Goal: Use online tool/utility: Utilize a website feature to perform a specific function

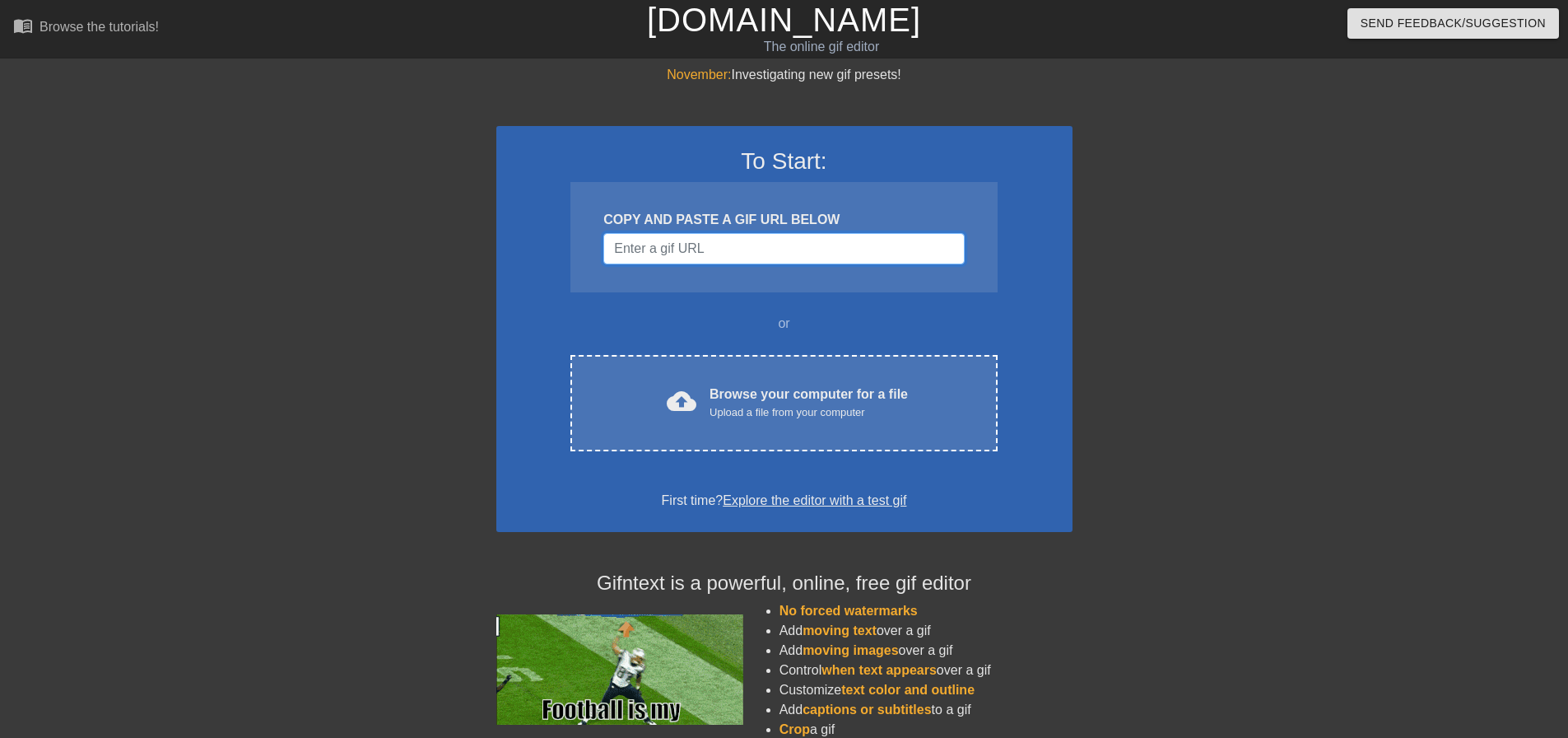
click at [716, 244] on input "Username" at bounding box center [784, 249] width 360 height 31
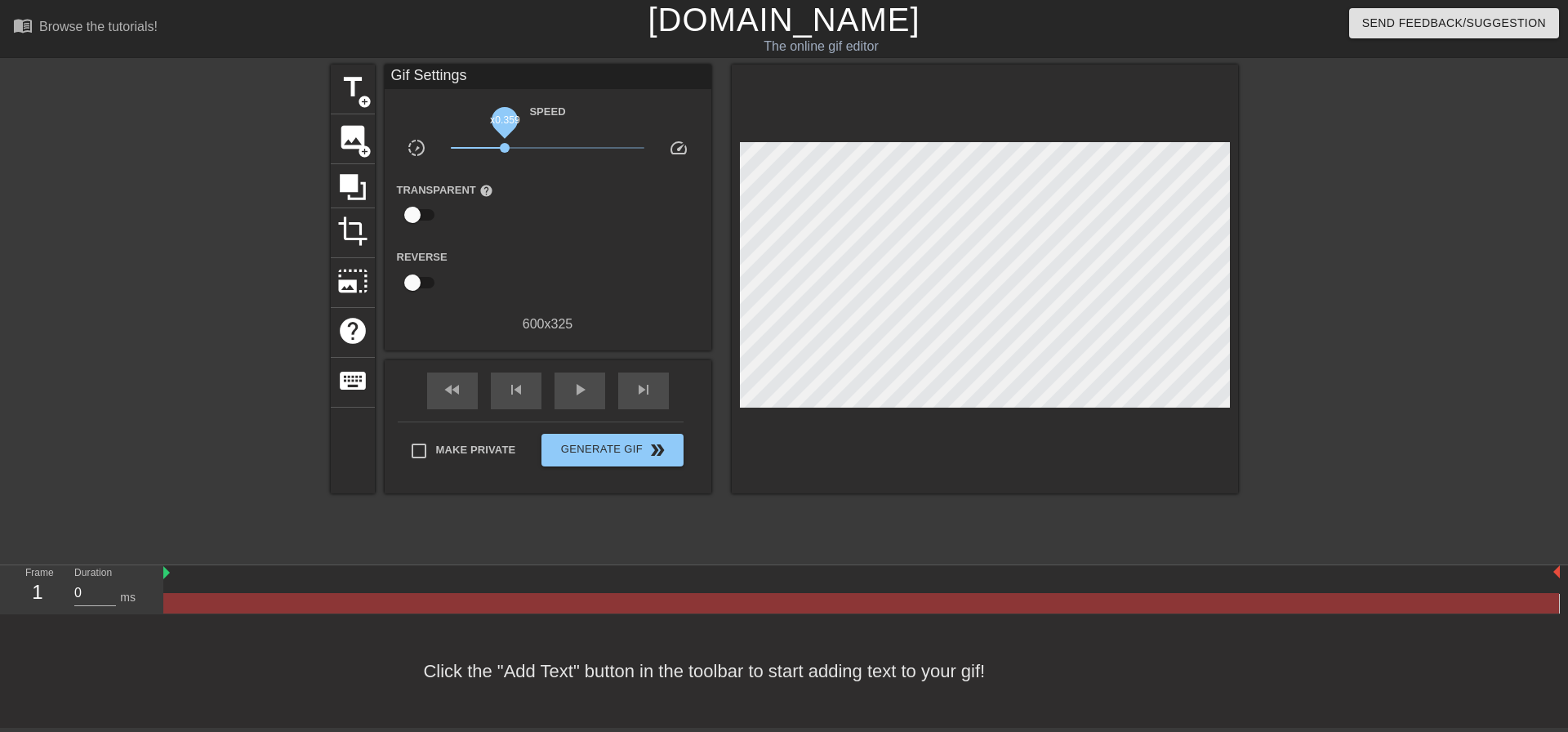
drag, startPoint x: 536, startPoint y: 147, endPoint x: 505, endPoint y: 148, distance: 31.0
click at [505, 148] on span "x0.359" at bounding box center [547, 148] width 194 height 20
drag, startPoint x: 508, startPoint y: 148, endPoint x: 580, endPoint y: 155, distance: 72.3
click at [580, 155] on span "x1.93" at bounding box center [547, 148] width 194 height 20
click at [663, 149] on div "speed" at bounding box center [684, 151] width 55 height 26
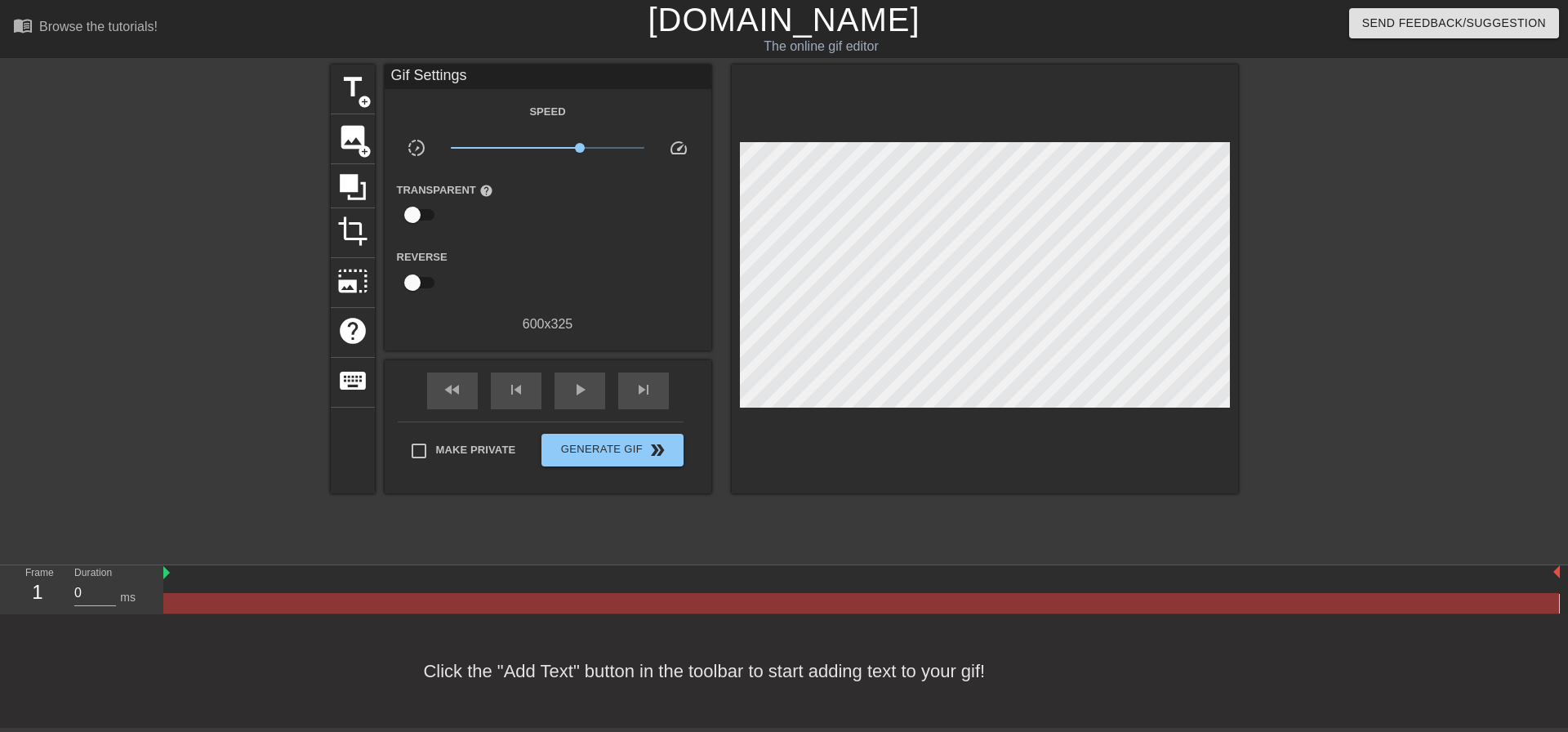
click at [680, 148] on span "speed" at bounding box center [678, 148] width 20 height 20
click at [458, 142] on span "x2.16" at bounding box center [547, 148] width 194 height 20
click at [421, 149] on span "slow_motion_video" at bounding box center [416, 148] width 20 height 20
drag, startPoint x: 415, startPoint y: 147, endPoint x: 448, endPoint y: 160, distance: 35.5
click at [446, 155] on div "slow_motion_video x0.119 speed" at bounding box center [548, 151] width 327 height 26
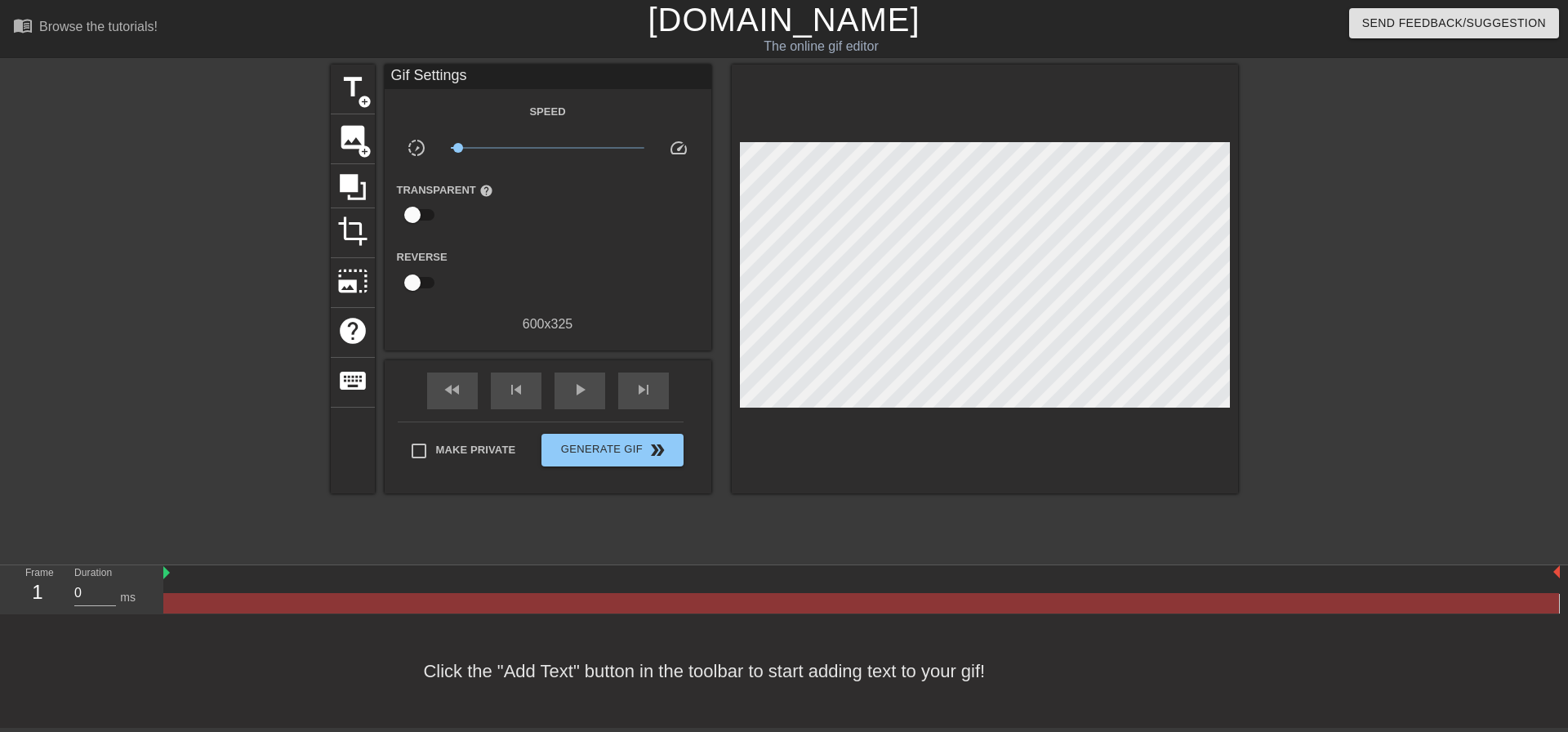
click at [425, 218] on input "checkbox" at bounding box center [412, 215] width 93 height 31
checkbox input "true"
click at [411, 276] on input "checkbox" at bounding box center [412, 284] width 93 height 31
checkbox input "true"
click at [351, 131] on span "image" at bounding box center [352, 137] width 31 height 31
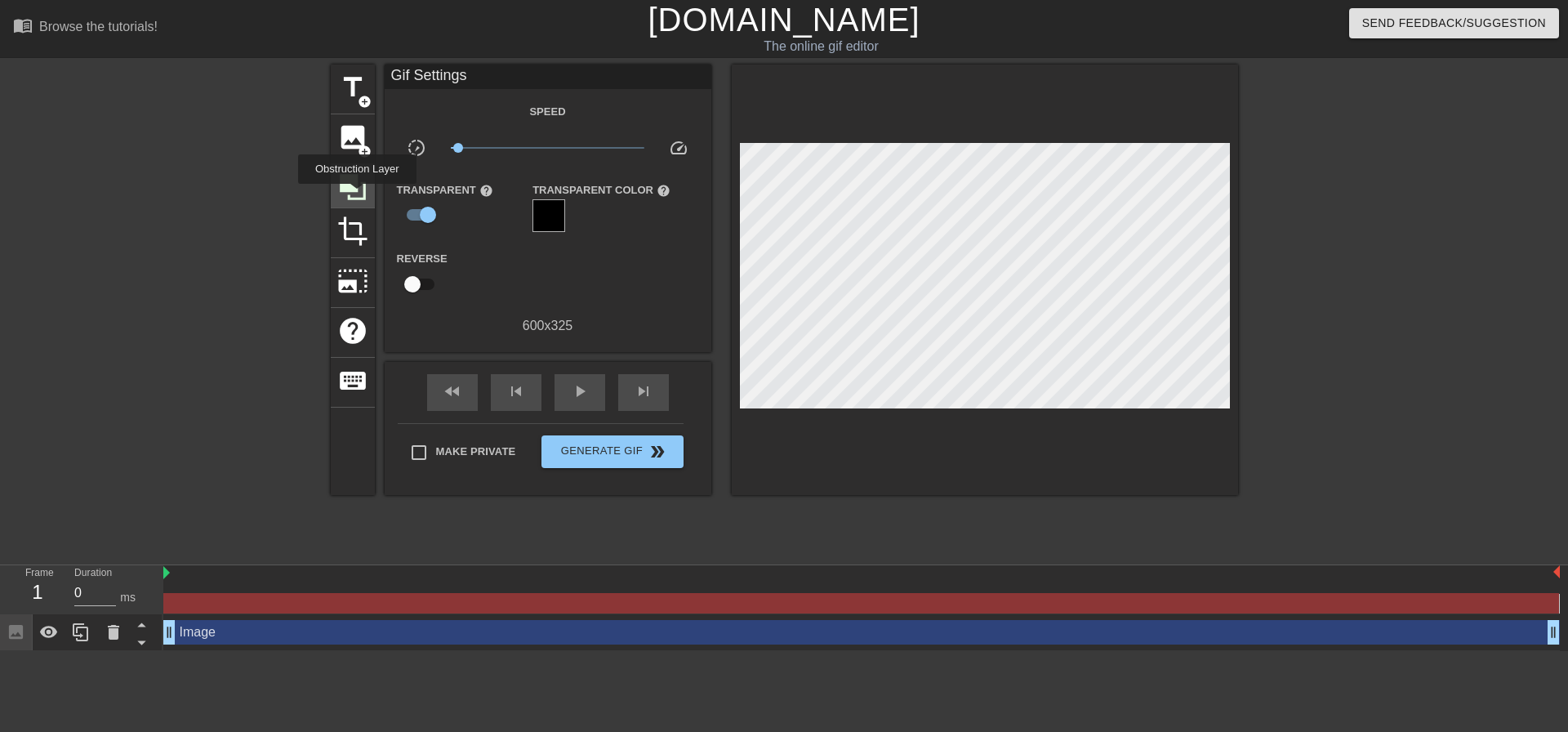
click at [357, 195] on icon at bounding box center [352, 187] width 31 height 31
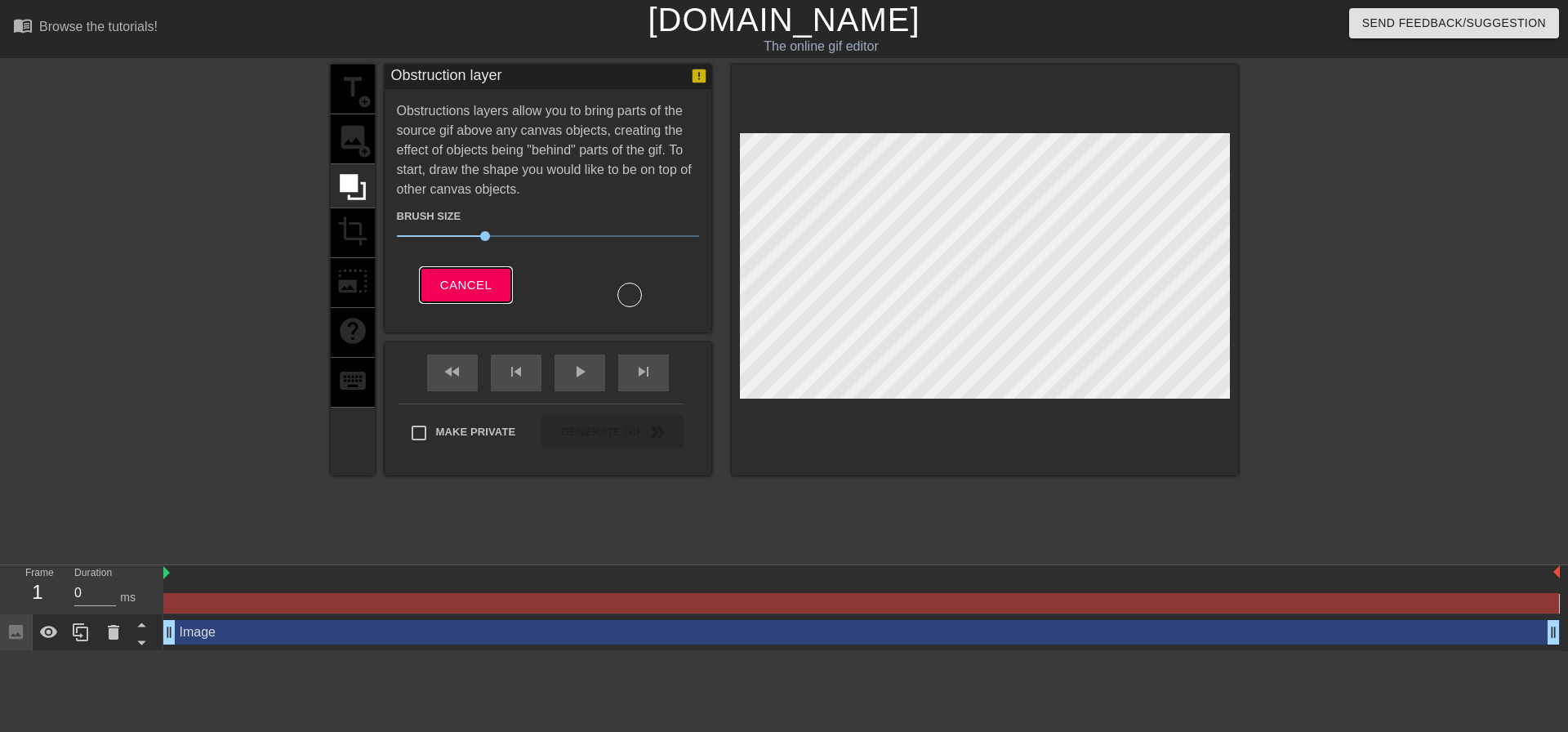
click at [462, 280] on span "Cancel" at bounding box center [466, 285] width 51 height 21
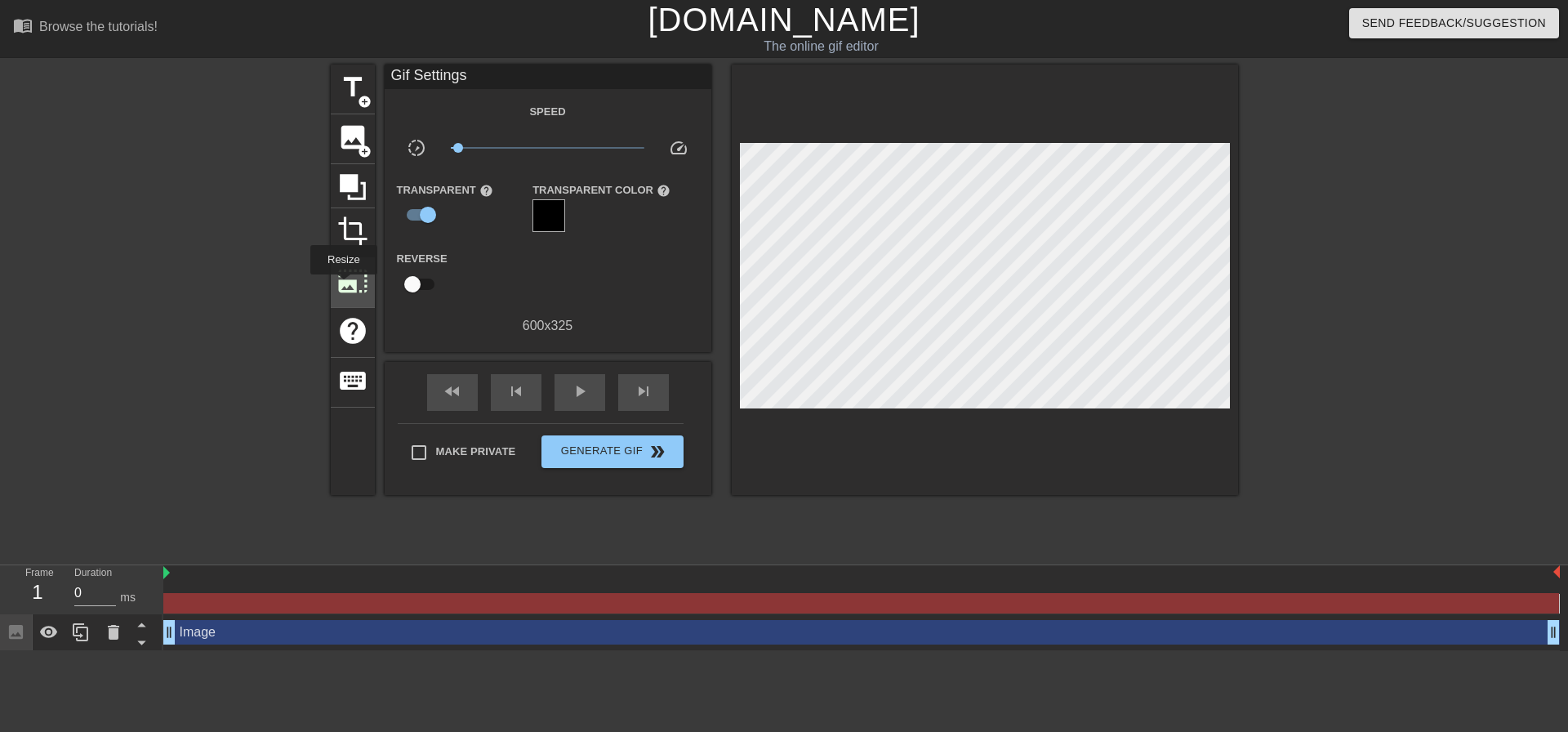
click at [339, 281] on span "photo_size_select_large" at bounding box center [352, 281] width 31 height 31
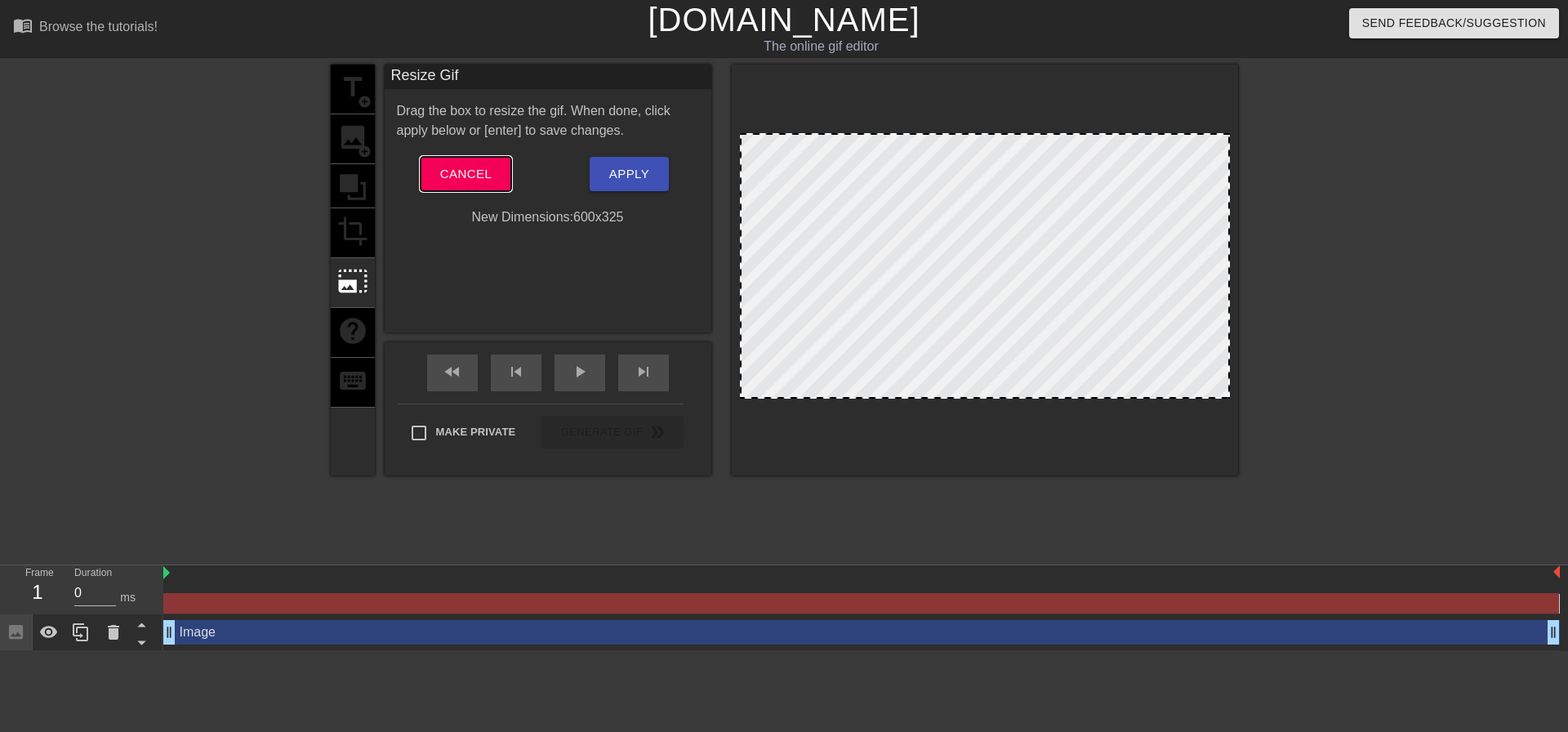
click at [465, 162] on button "Cancel" at bounding box center [466, 174] width 90 height 34
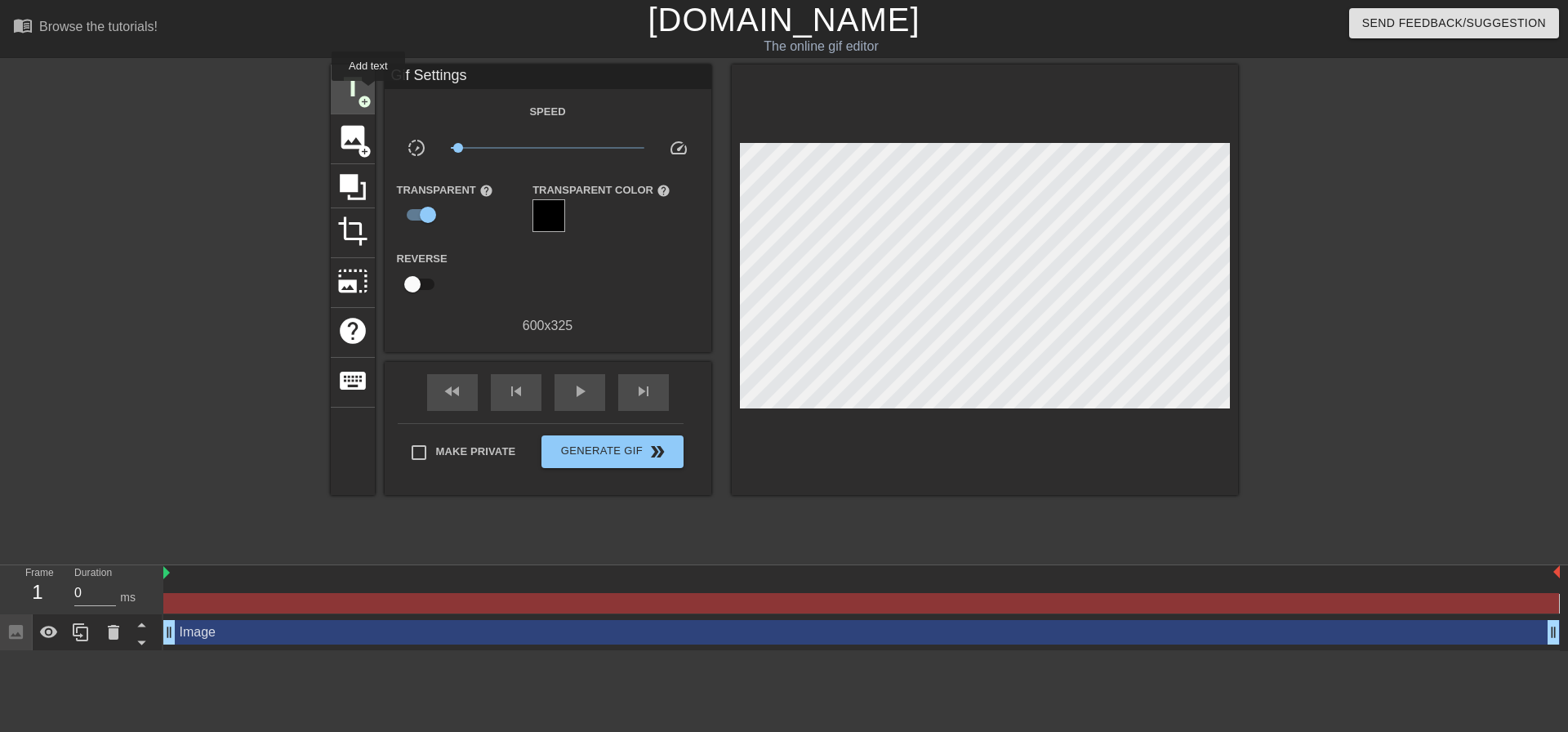
click at [369, 92] on div "title add_circle" at bounding box center [353, 90] width 44 height 49
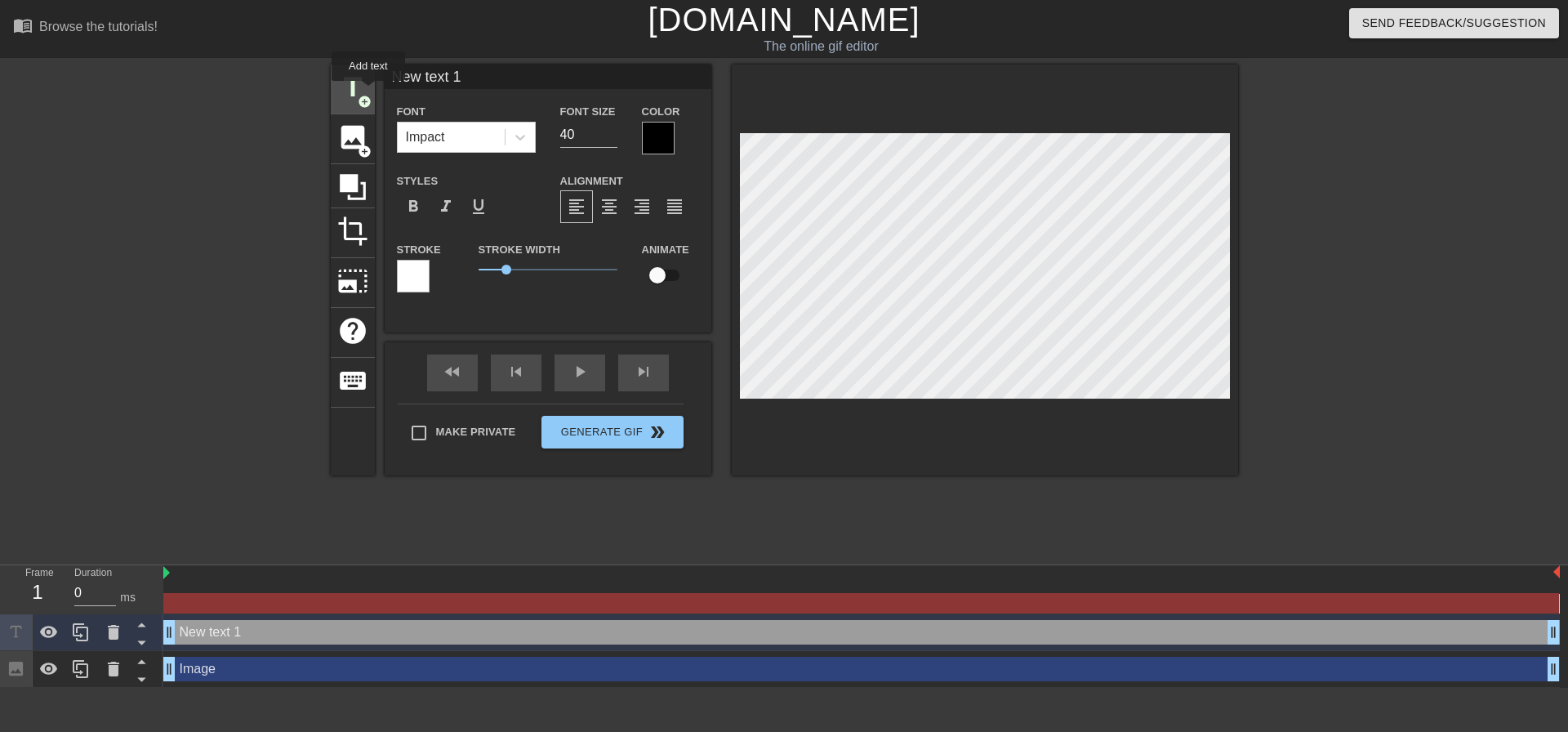
click at [369, 92] on div "title add_circle" at bounding box center [353, 90] width 44 height 49
type input "New text 2"
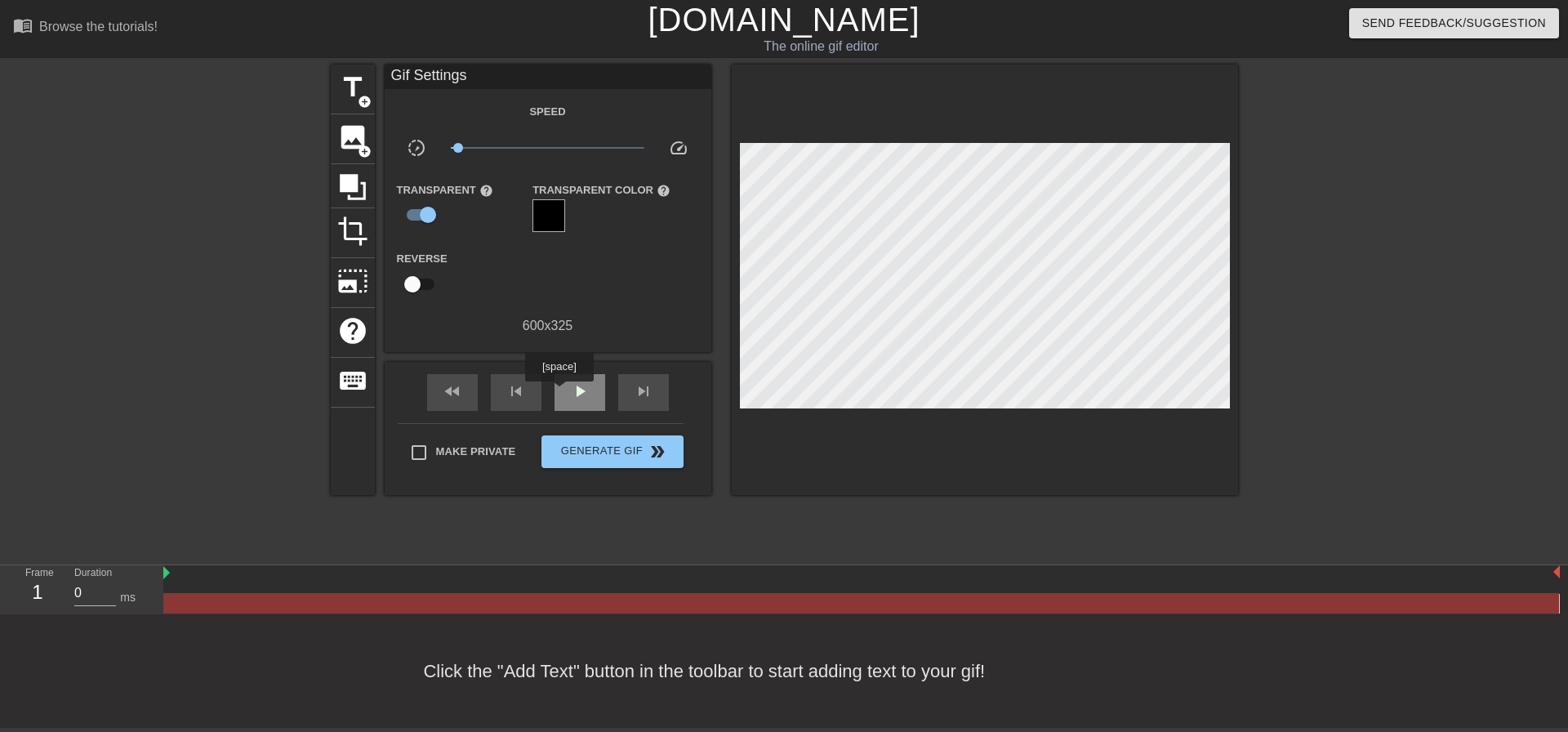
click at [559, 392] on div "play_arrow" at bounding box center [579, 392] width 50 height 37
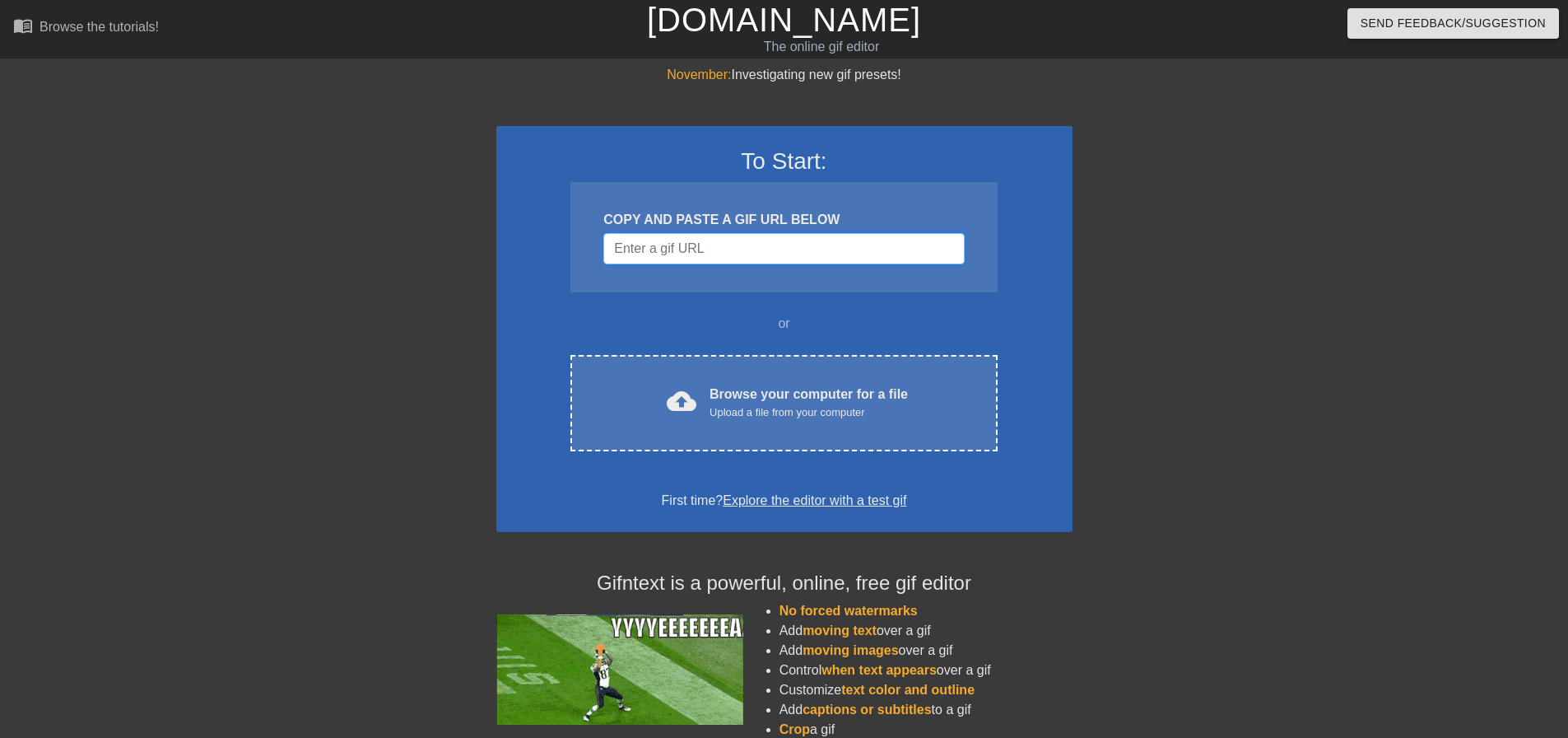
paste input "[URL][DOMAIN_NAME][PERSON_NAME]"
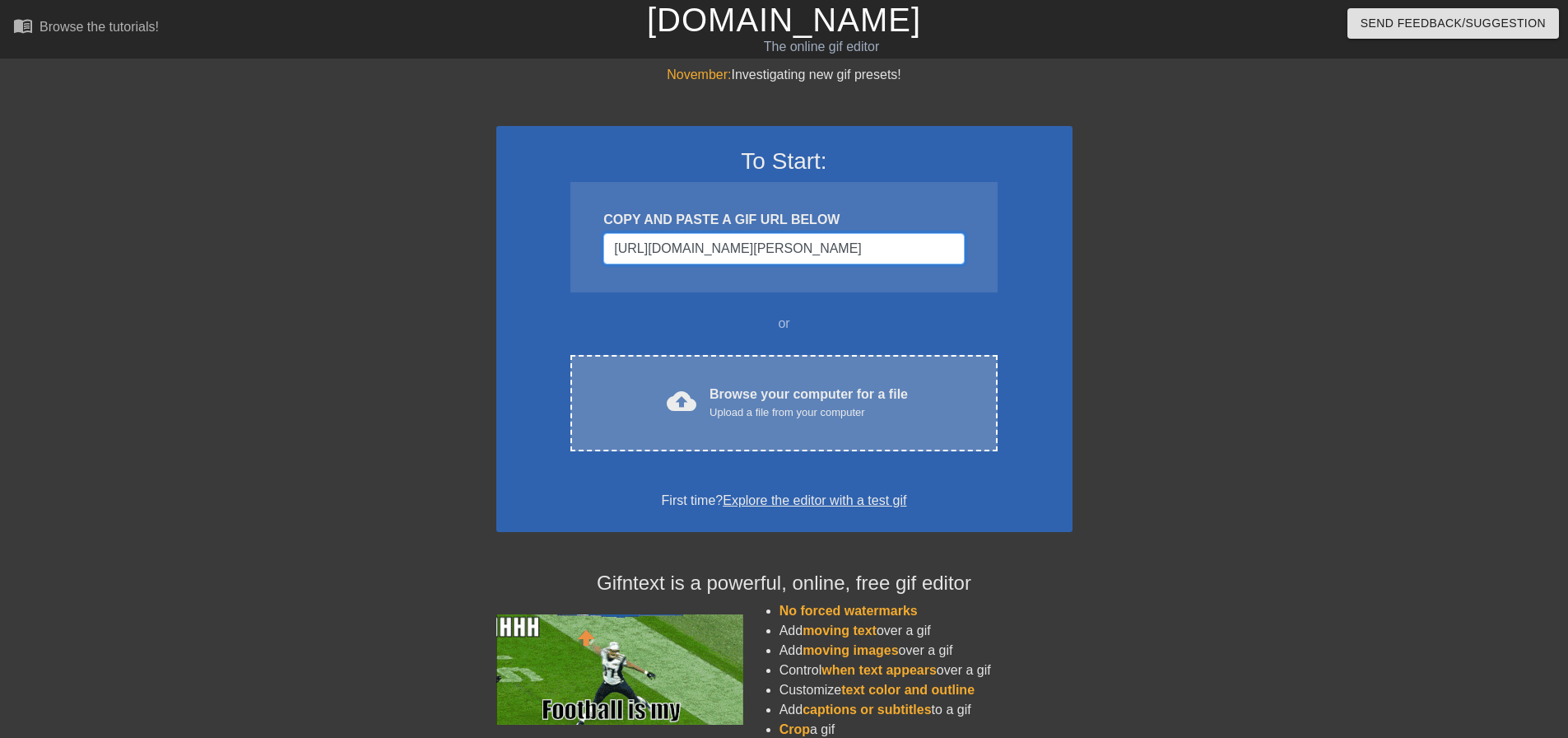
scroll to position [0, 624]
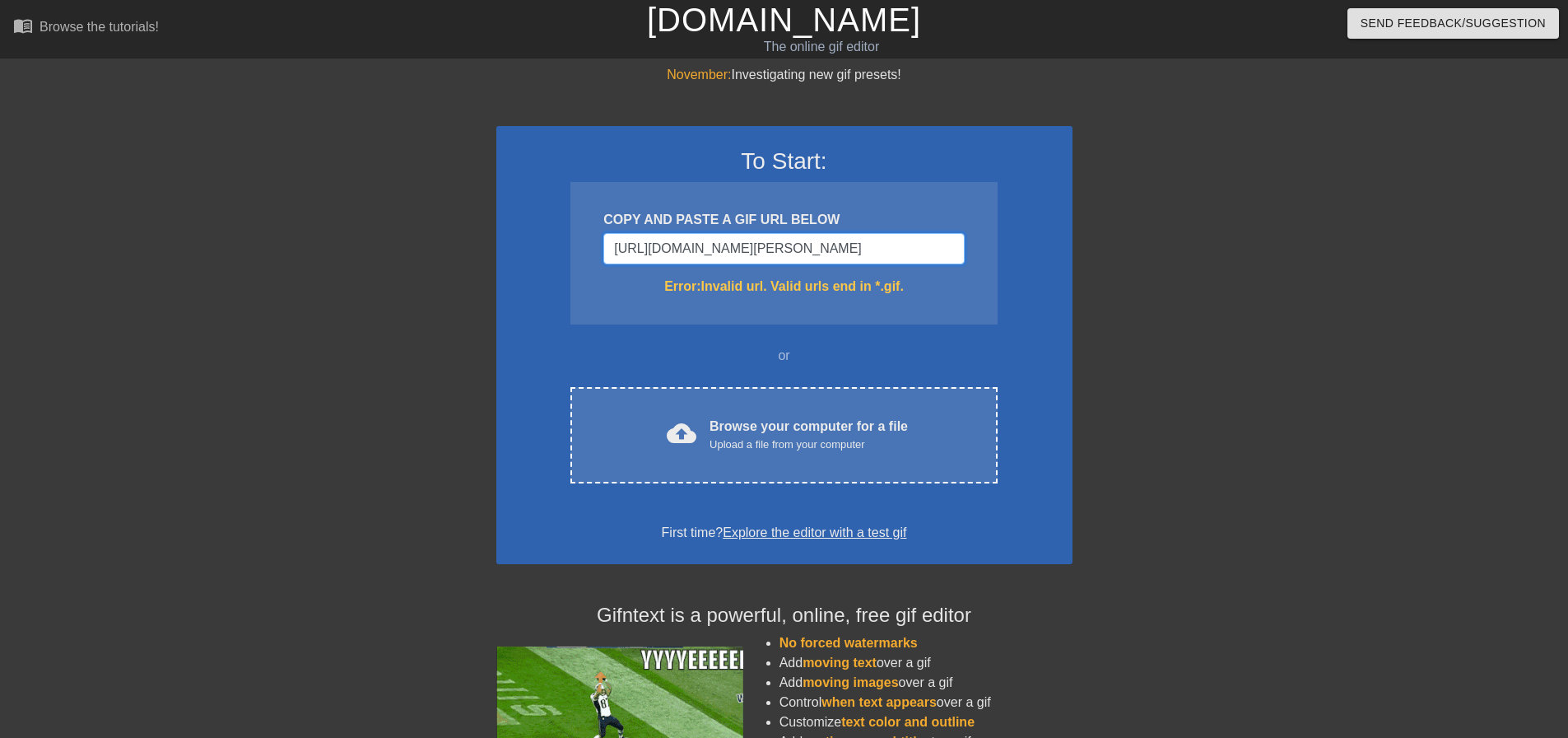
type input "[URL][DOMAIN_NAME][PERSON_NAME]"
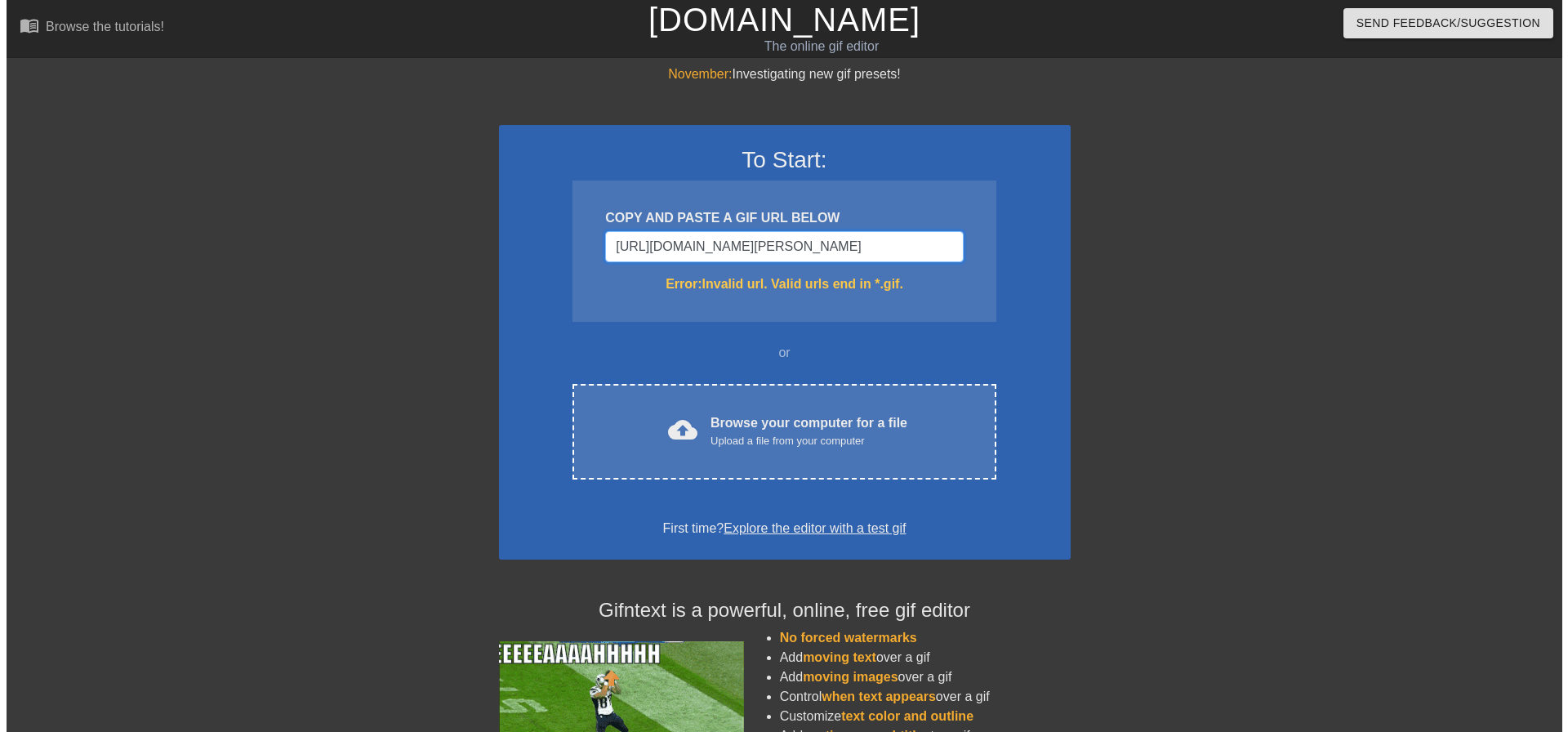
scroll to position [0, 0]
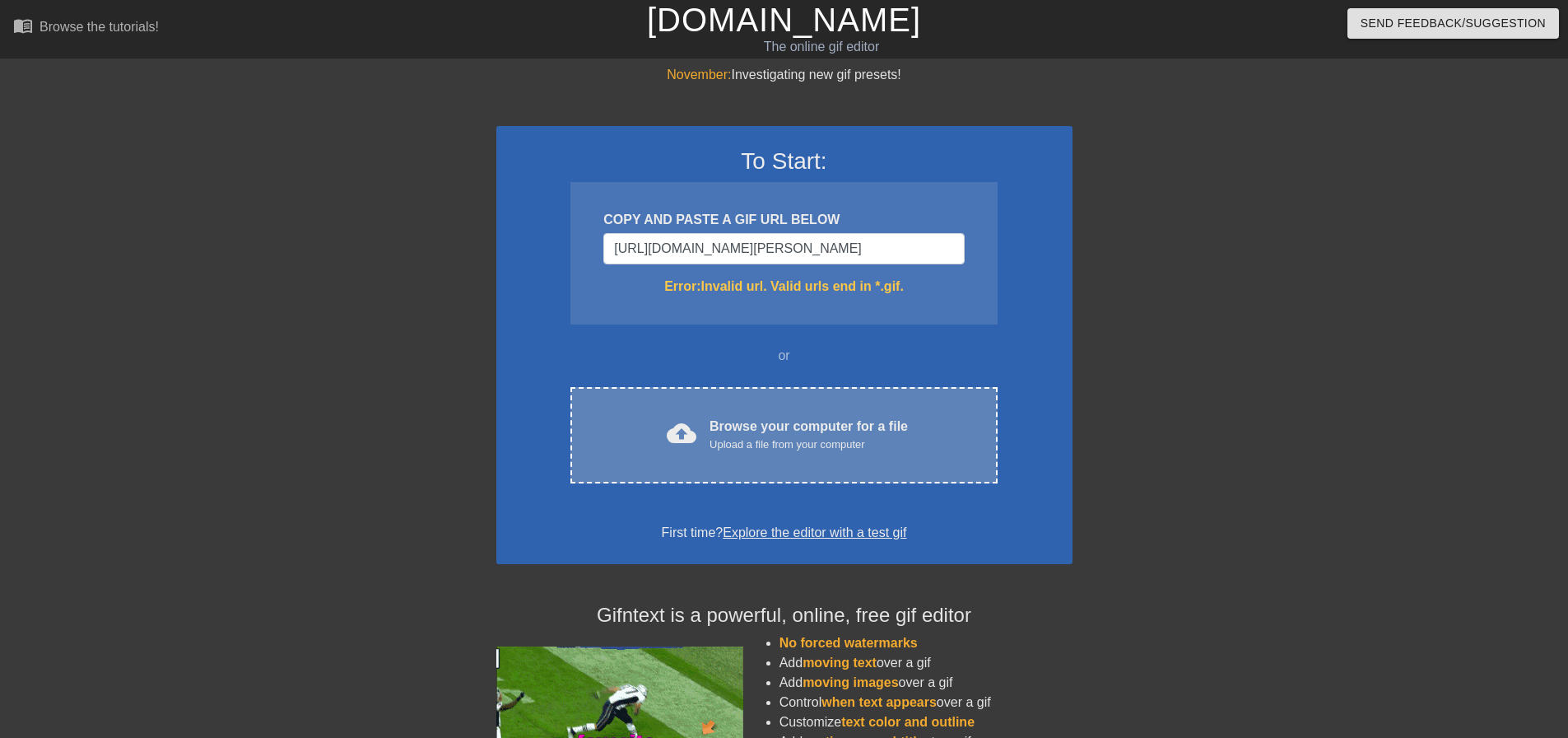
click at [778, 425] on div "Browse your computer for a file Upload a file from your computer" at bounding box center [809, 434] width 199 height 36
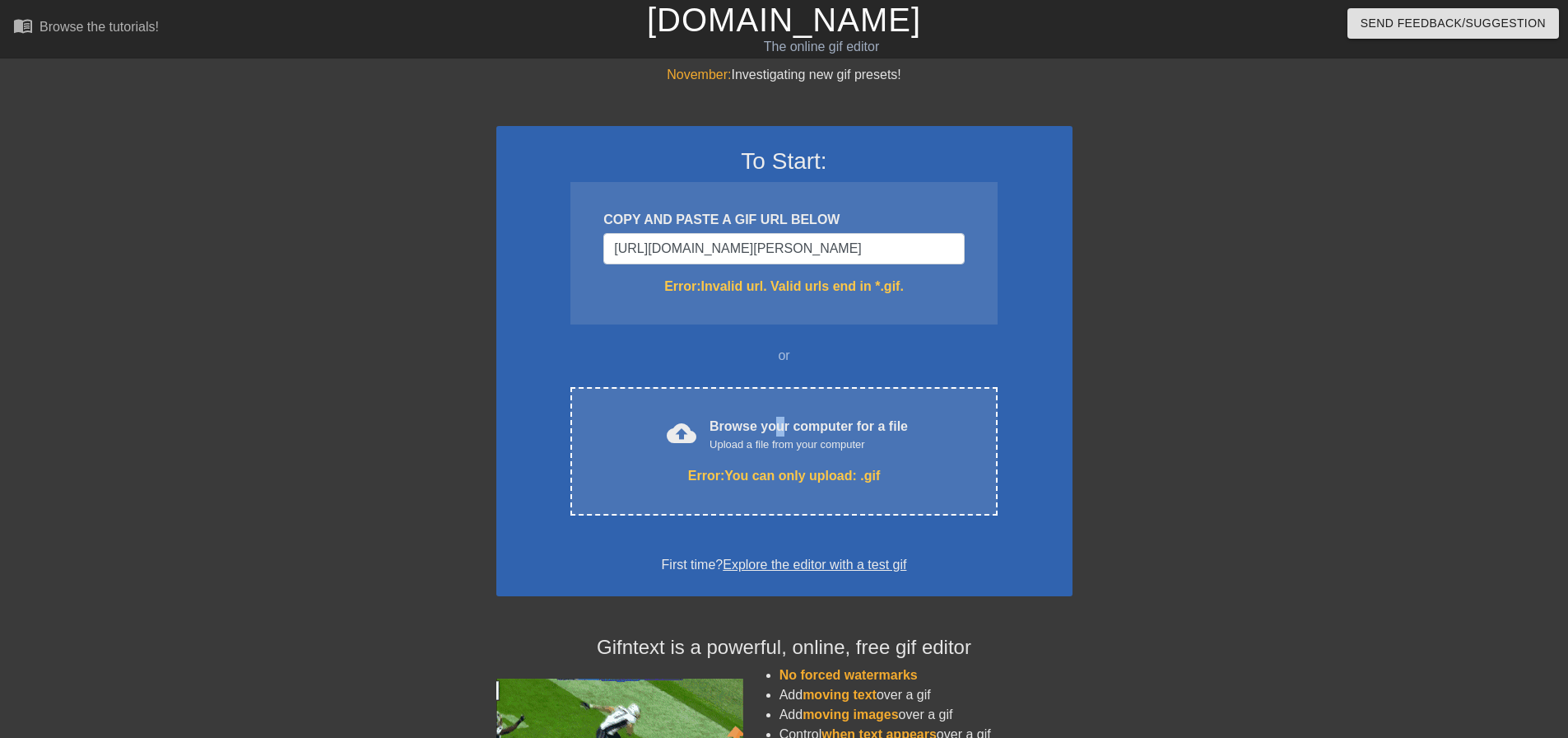
click at [833, 567] on link "Explore the editor with a test gif" at bounding box center [814, 564] width 183 height 14
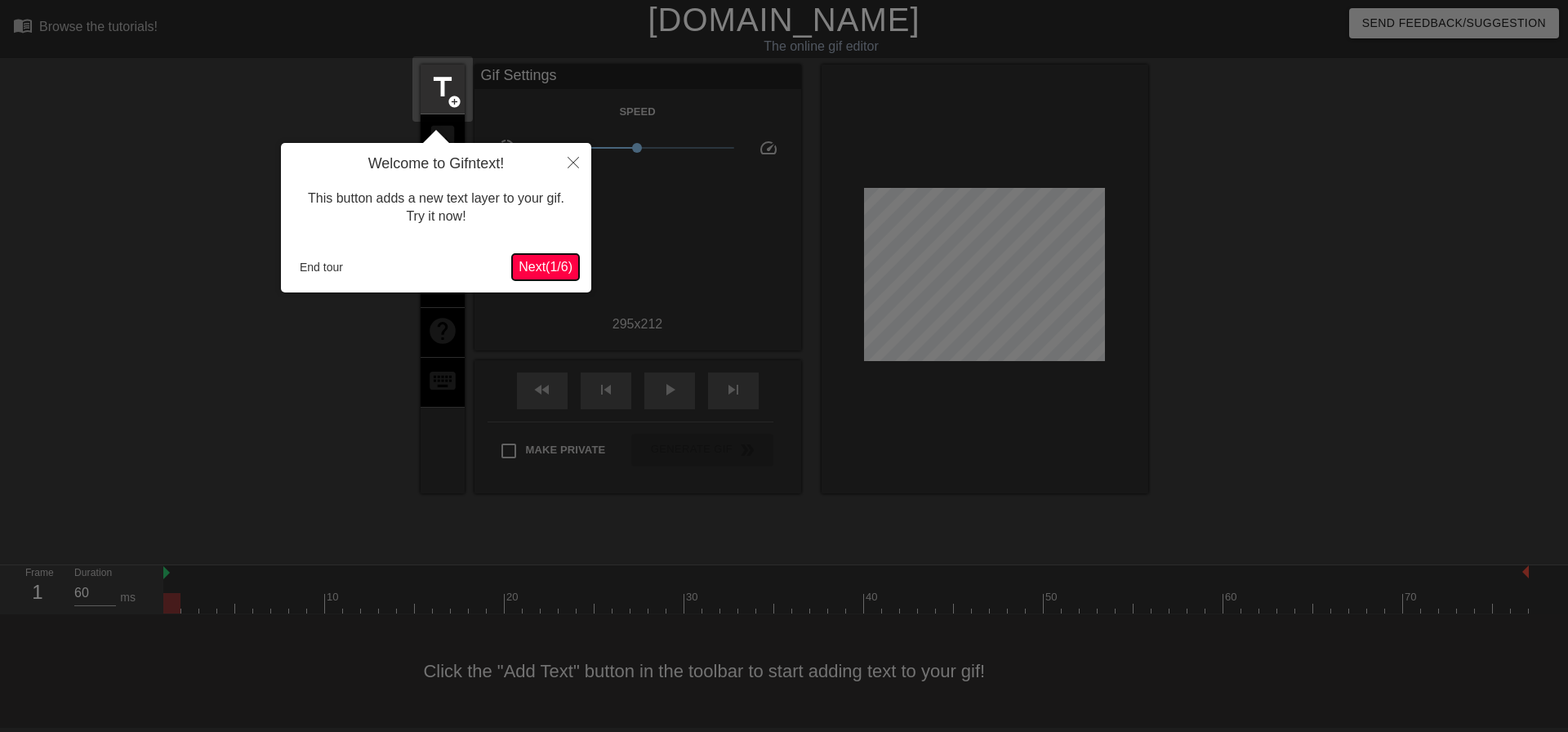
click at [534, 274] on span "Next ( 1 / 6 )" at bounding box center [545, 266] width 54 height 14
